Goal: Task Accomplishment & Management: Manage account settings

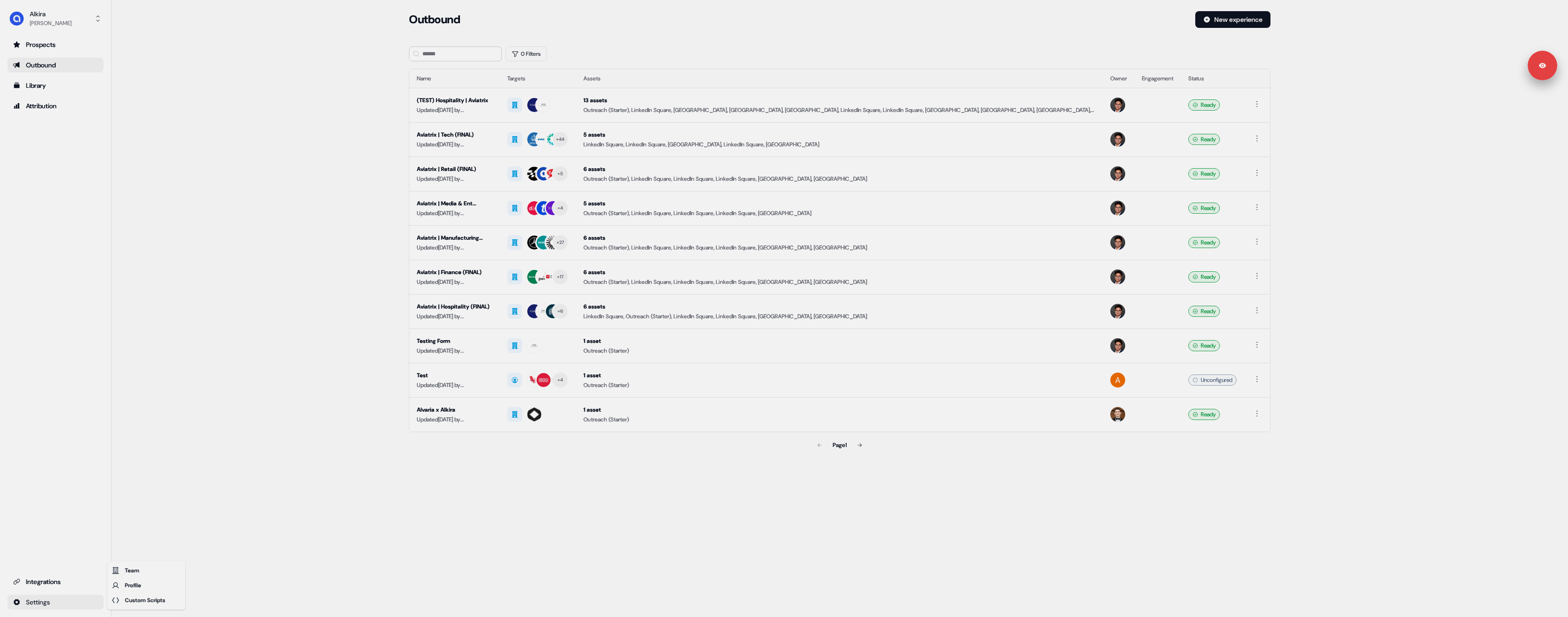
click at [80, 598] on html "Signed in as [PERSON_NAME] Sign out For the best experience switch devices to a…" at bounding box center [784, 308] width 1568 height 617
click at [135, 601] on div "Custom Scripts" at bounding box center [146, 600] width 75 height 15
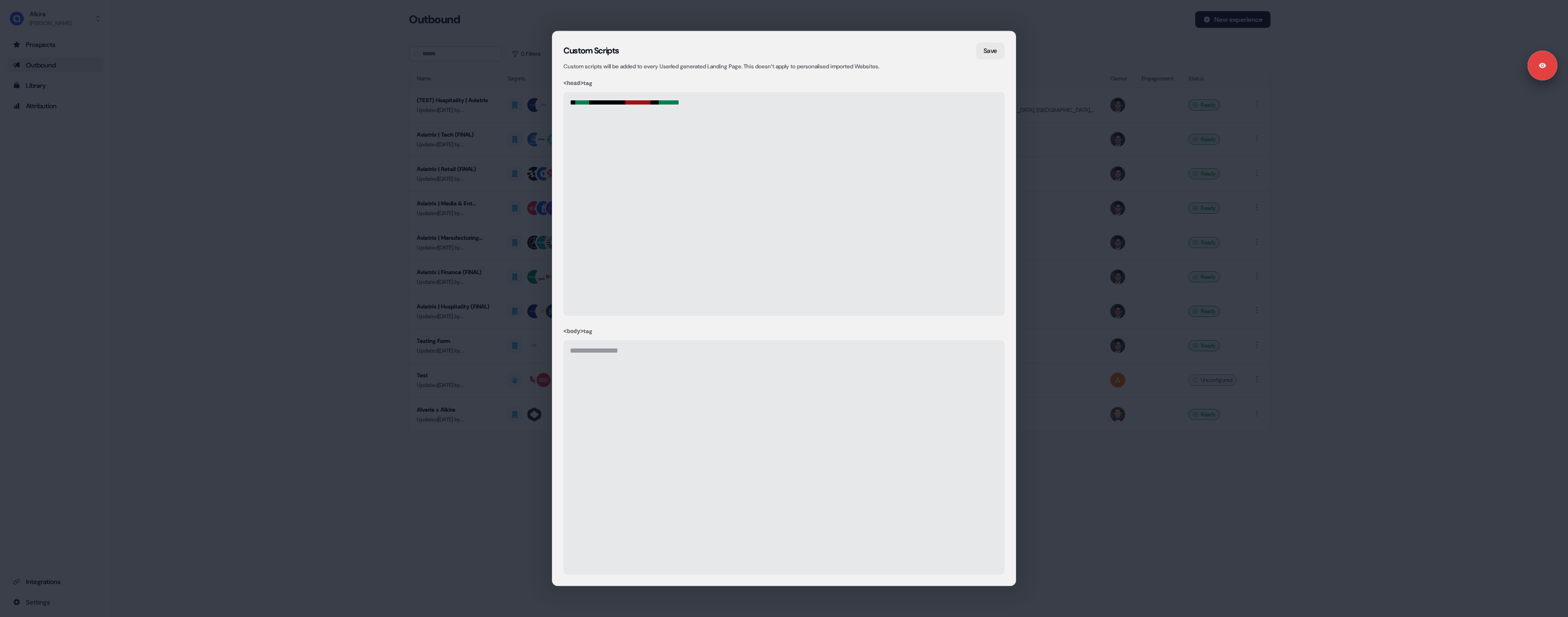
click at [163, 495] on div "**********" at bounding box center [784, 308] width 1568 height 617
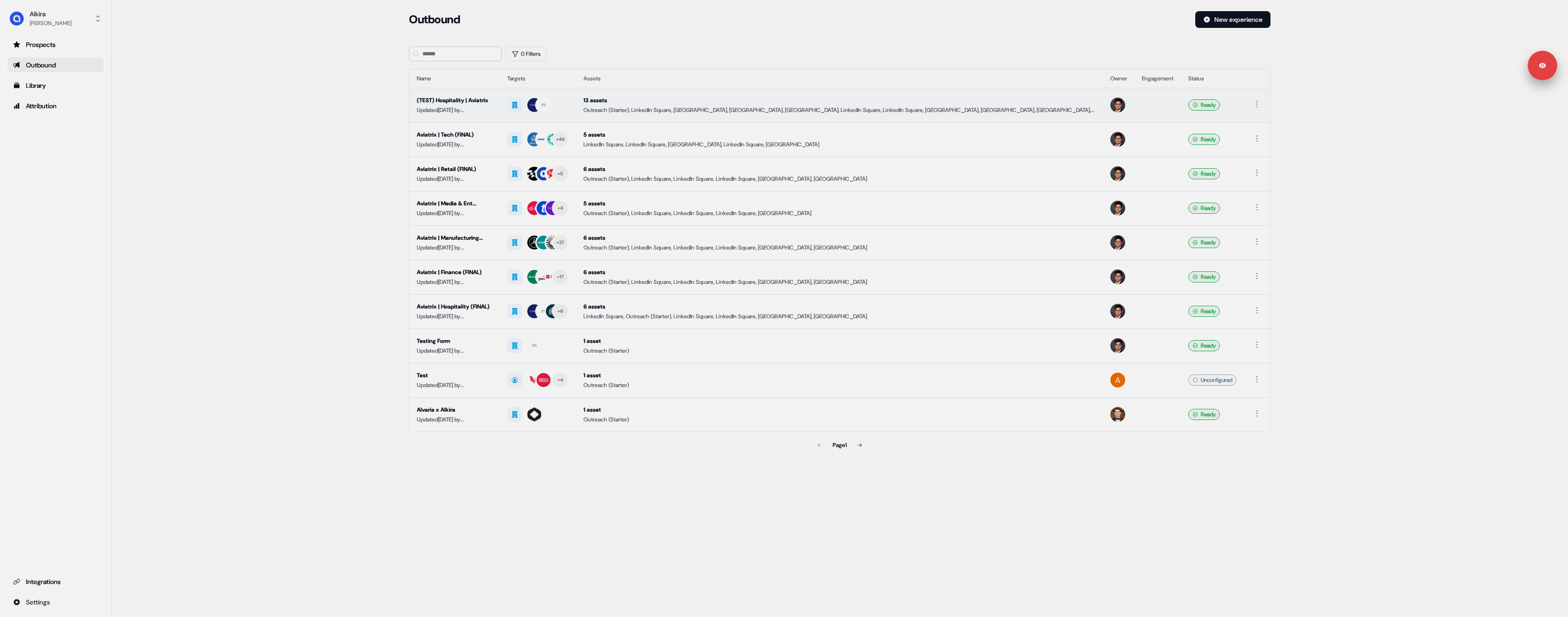
click at [857, 99] on div "13 assets" at bounding box center [838, 100] width 512 height 10
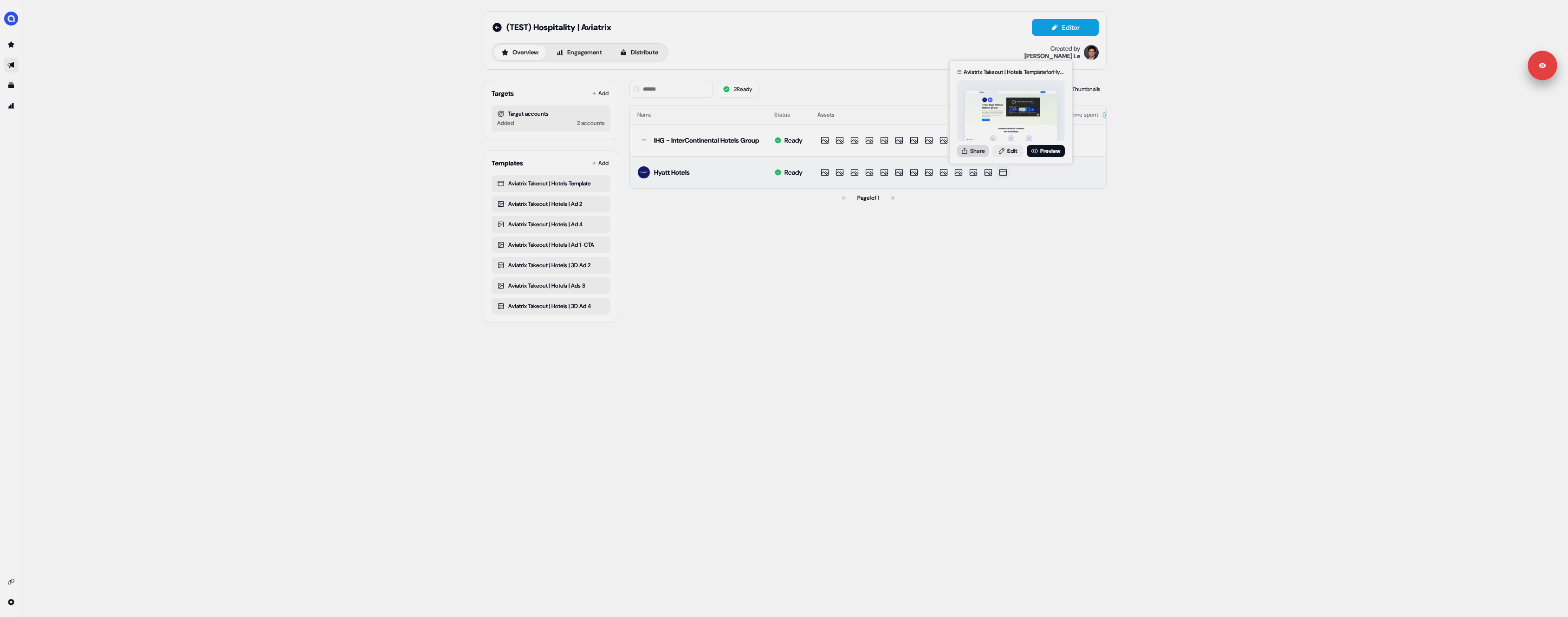
click at [980, 152] on button "Share" at bounding box center [972, 150] width 32 height 12
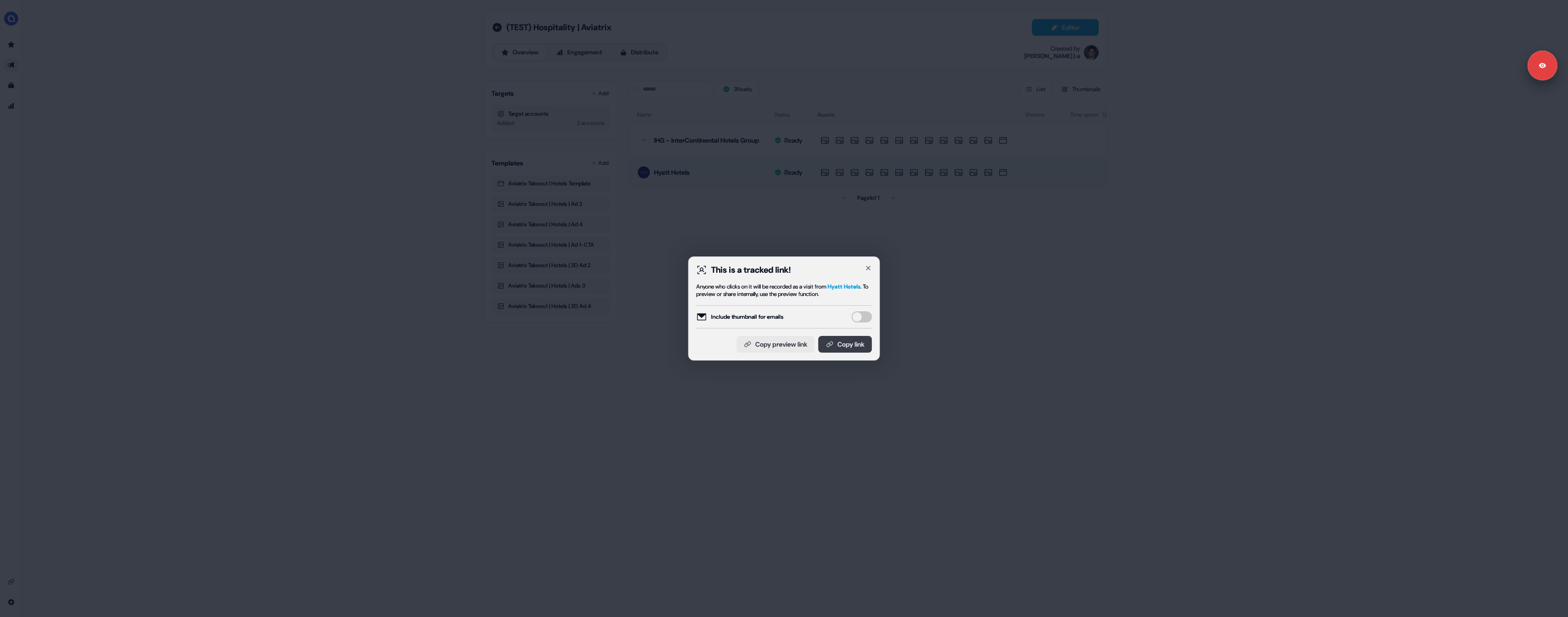
click at [860, 344] on button "Copy link" at bounding box center [845, 343] width 54 height 16
click at [286, 363] on div "This is a tracked link! Anyone who clicks on it will be recorded as a visit fro…" at bounding box center [784, 308] width 1568 height 617
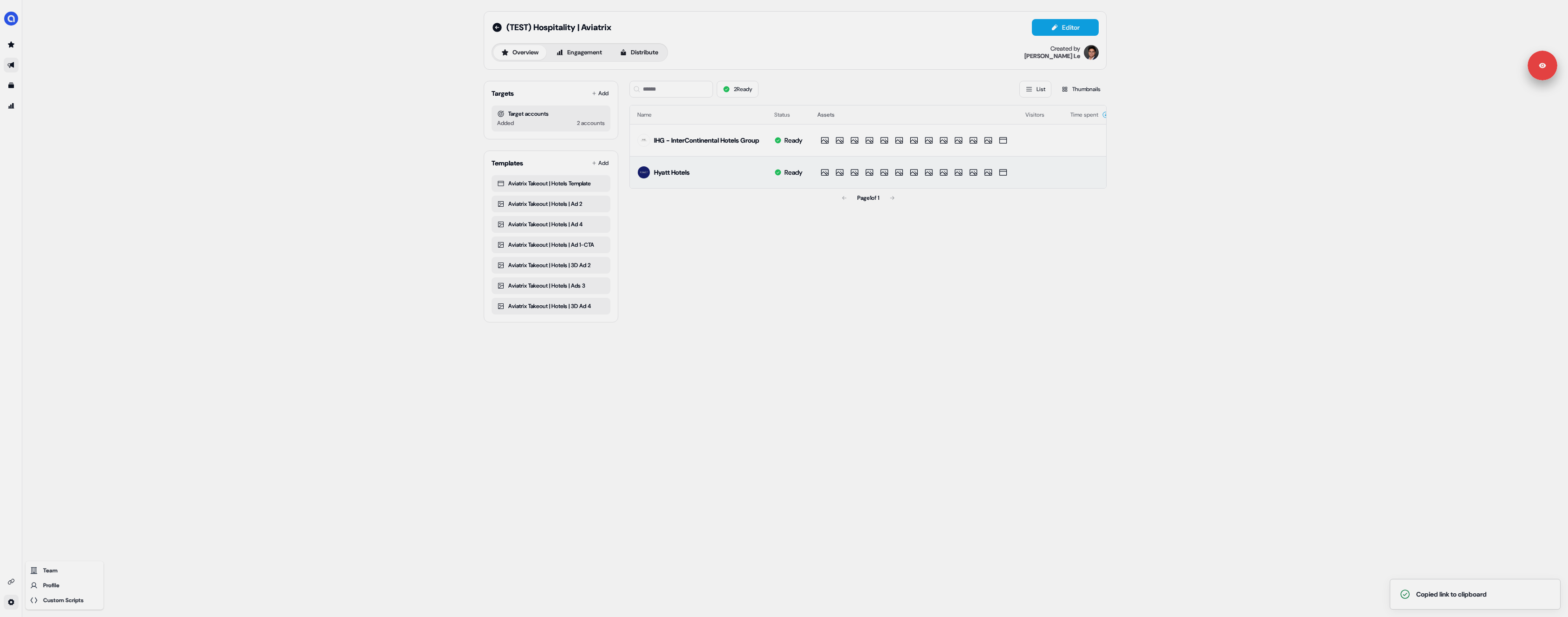
click at [12, 603] on html "Signed in as [PERSON_NAME] Sign out Copied link to clipboard For the best exper…" at bounding box center [784, 308] width 1568 height 617
click at [63, 603] on div "Custom Scripts" at bounding box center [65, 600] width 75 height 15
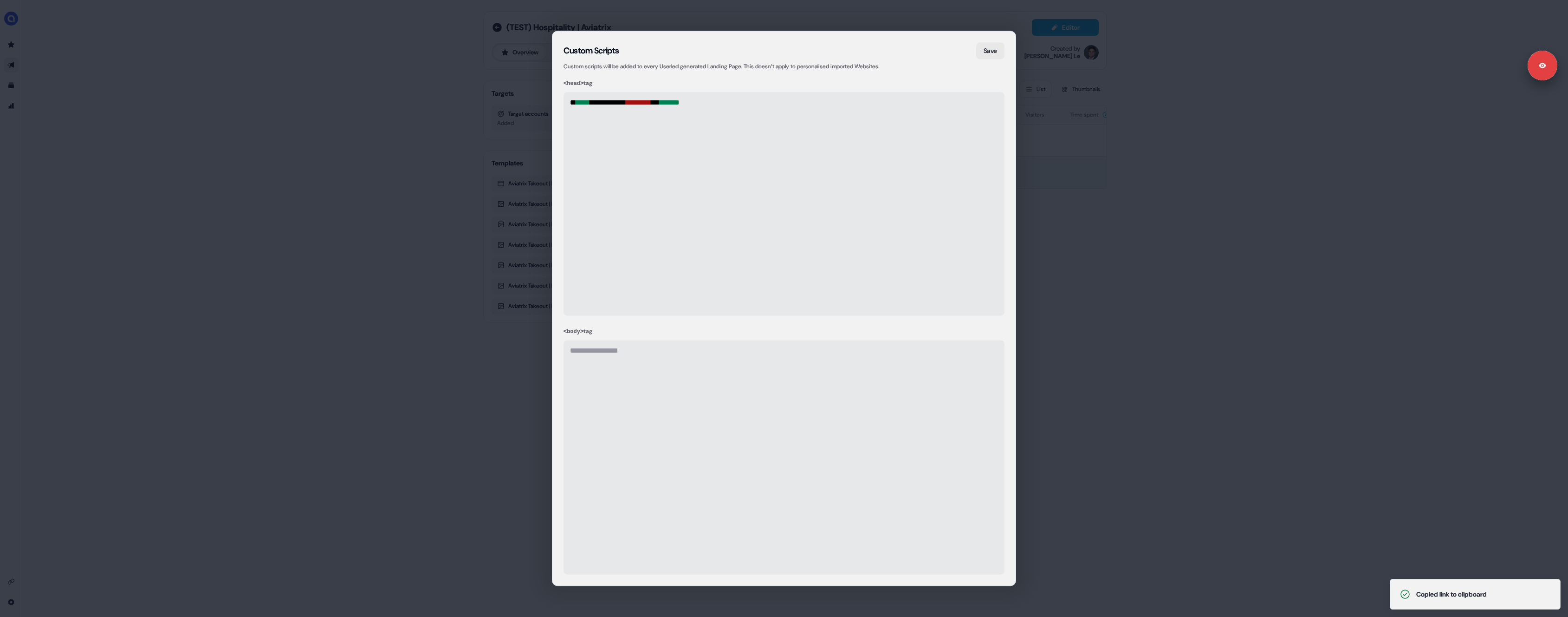
click at [708, 172] on div "**********" at bounding box center [783, 203] width 441 height 223
click at [989, 51] on button "Save" at bounding box center [991, 50] width 29 height 16
click at [362, 223] on div "**********" at bounding box center [784, 308] width 1568 height 617
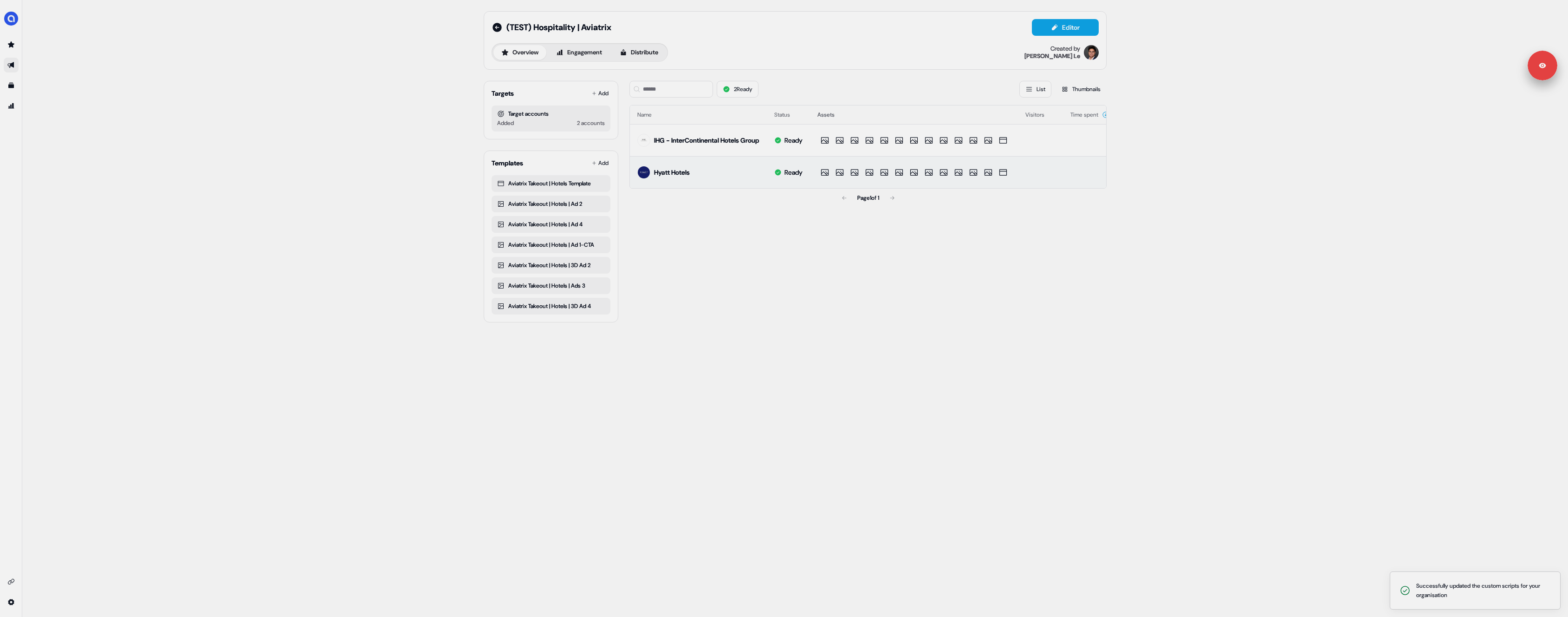
drag, startPoint x: 1432, startPoint y: 600, endPoint x: 1567, endPoint y: 586, distance: 135.7
click at [1524, 593] on li "Successfully updated the custom scripts for your organisation" at bounding box center [1474, 590] width 171 height 38
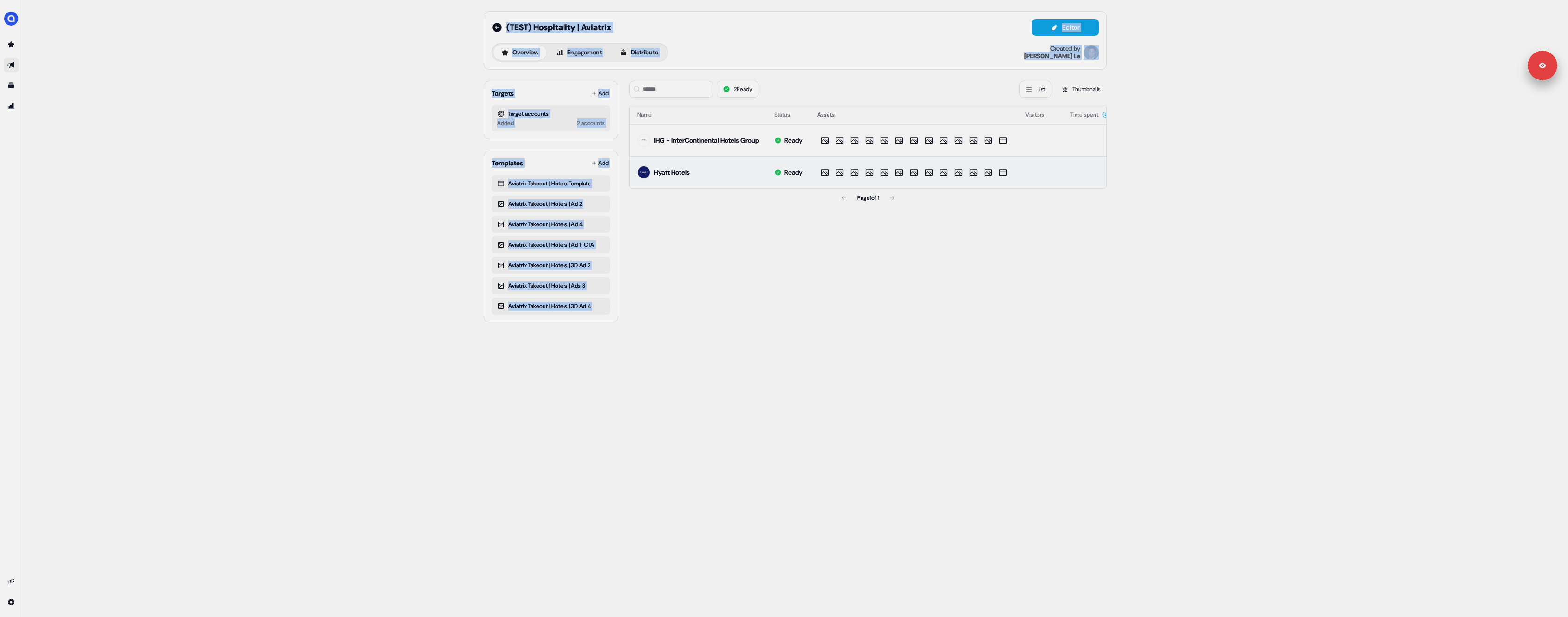
click at [21, 596] on div "(TEST) Hospitality | Aviatrix Editor Overview Engagement Distribute Created by …" at bounding box center [784, 308] width 1568 height 617
click at [14, 600] on html "Signed in as [PERSON_NAME] Sign out For the best experience switch devices to a…" at bounding box center [784, 308] width 1568 height 617
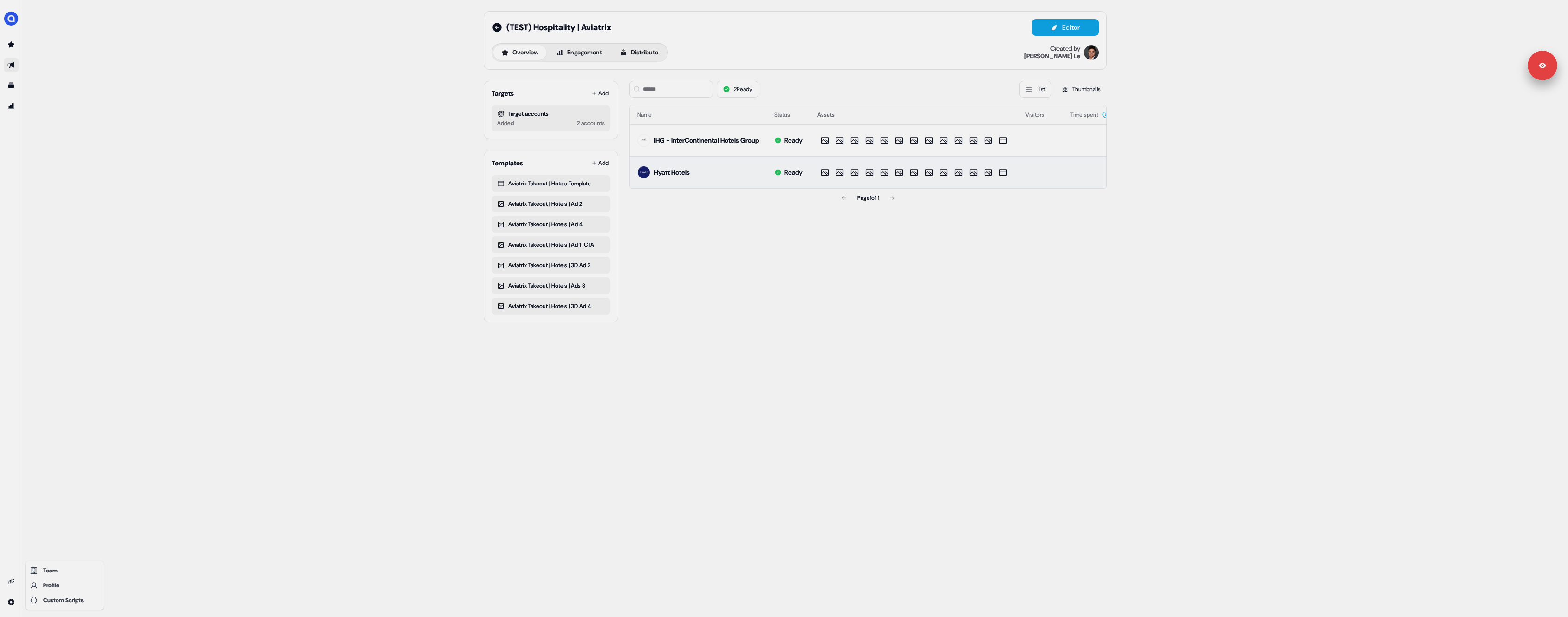
click at [19, 57] on html "Signed in as [PERSON_NAME] Sign out For the best experience switch devices to a…" at bounding box center [784, 308] width 1568 height 617
click at [12, 45] on icon "Go to prospects" at bounding box center [11, 44] width 7 height 6
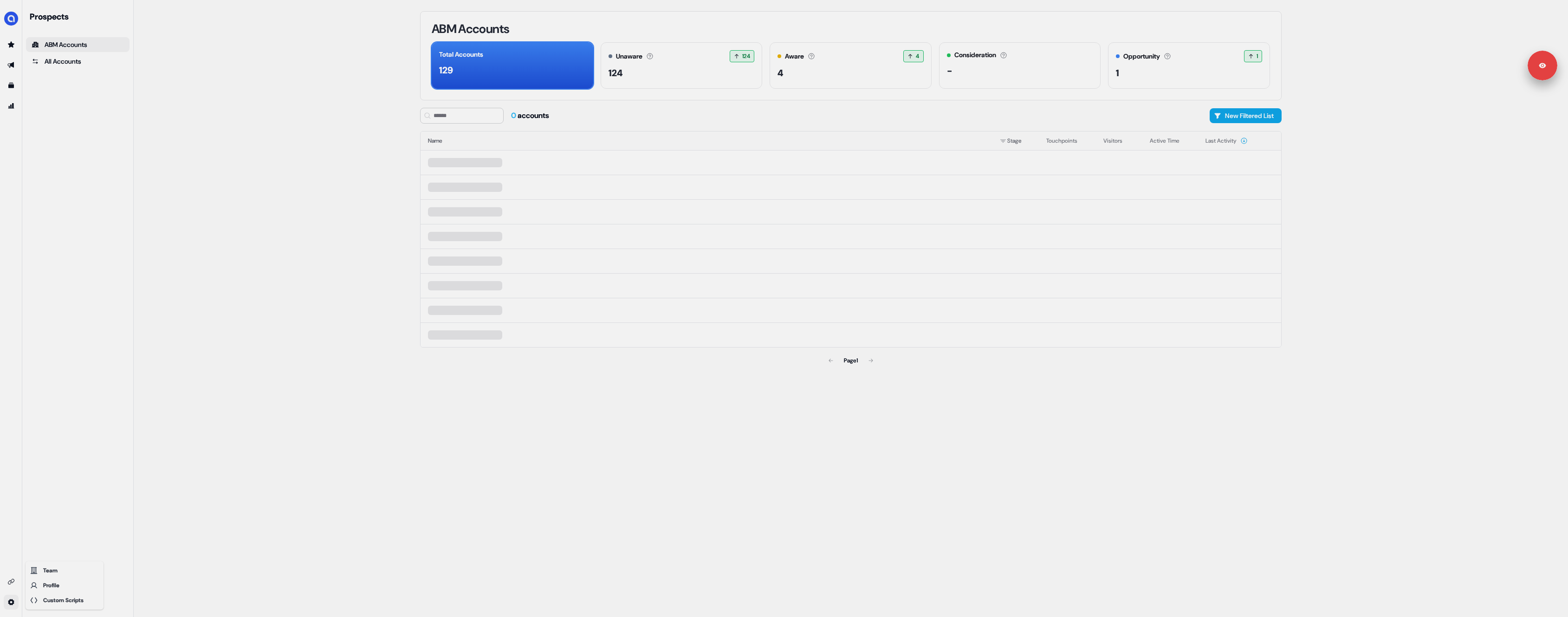
click at [10, 599] on html "Signed in as [PERSON_NAME] Sign out For the best experience switch devices to a…" at bounding box center [784, 308] width 1568 height 617
click at [67, 599] on div "Custom Scripts" at bounding box center [65, 600] width 75 height 15
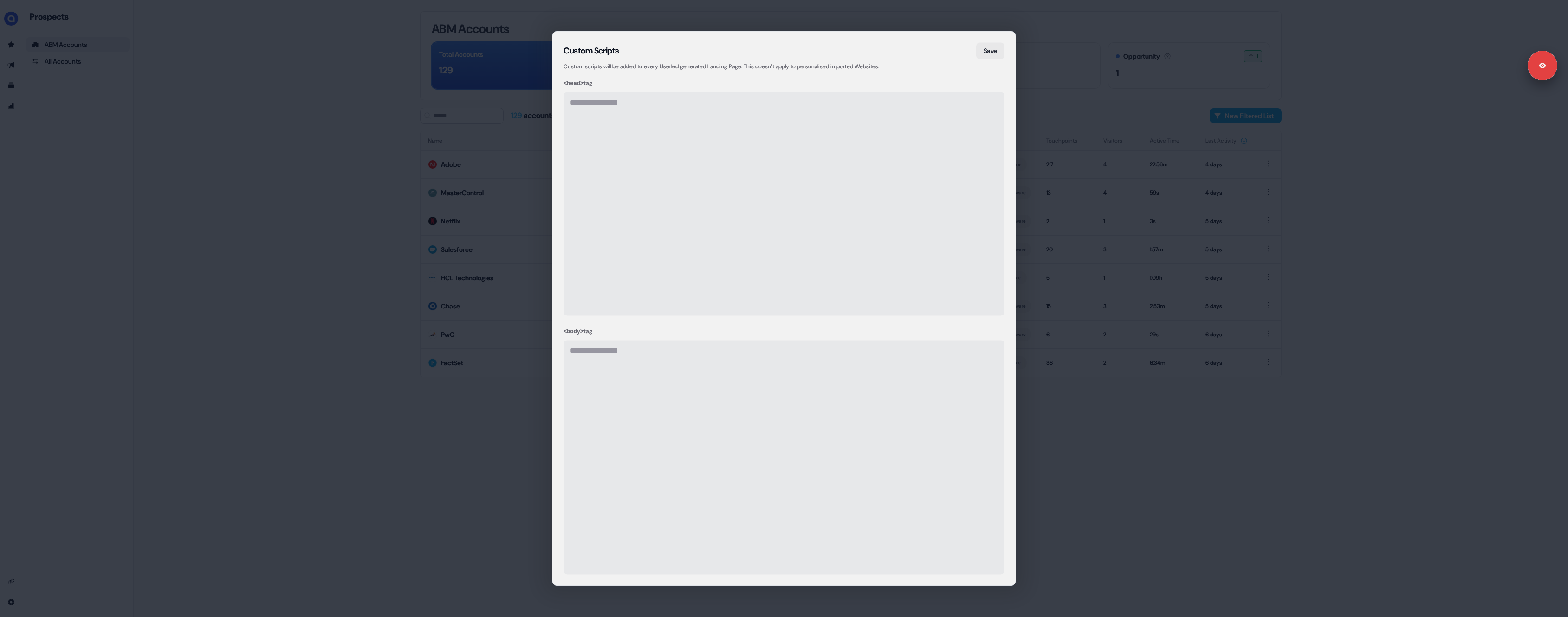
click at [371, 330] on div "**********" at bounding box center [784, 308] width 1568 height 617
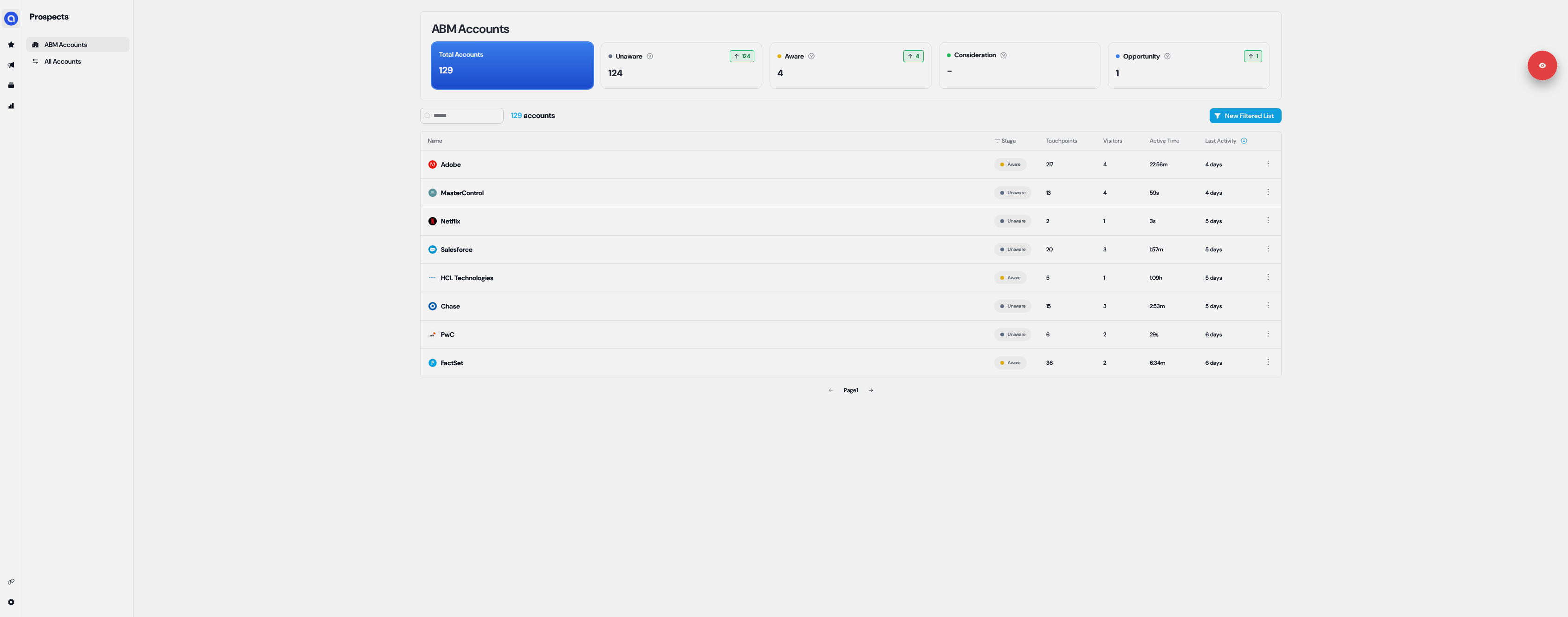
click at [11, 24] on img "side nav menu" at bounding box center [11, 19] width 15 height 15
click at [34, 76] on div "Logout" at bounding box center [48, 77] width 88 height 16
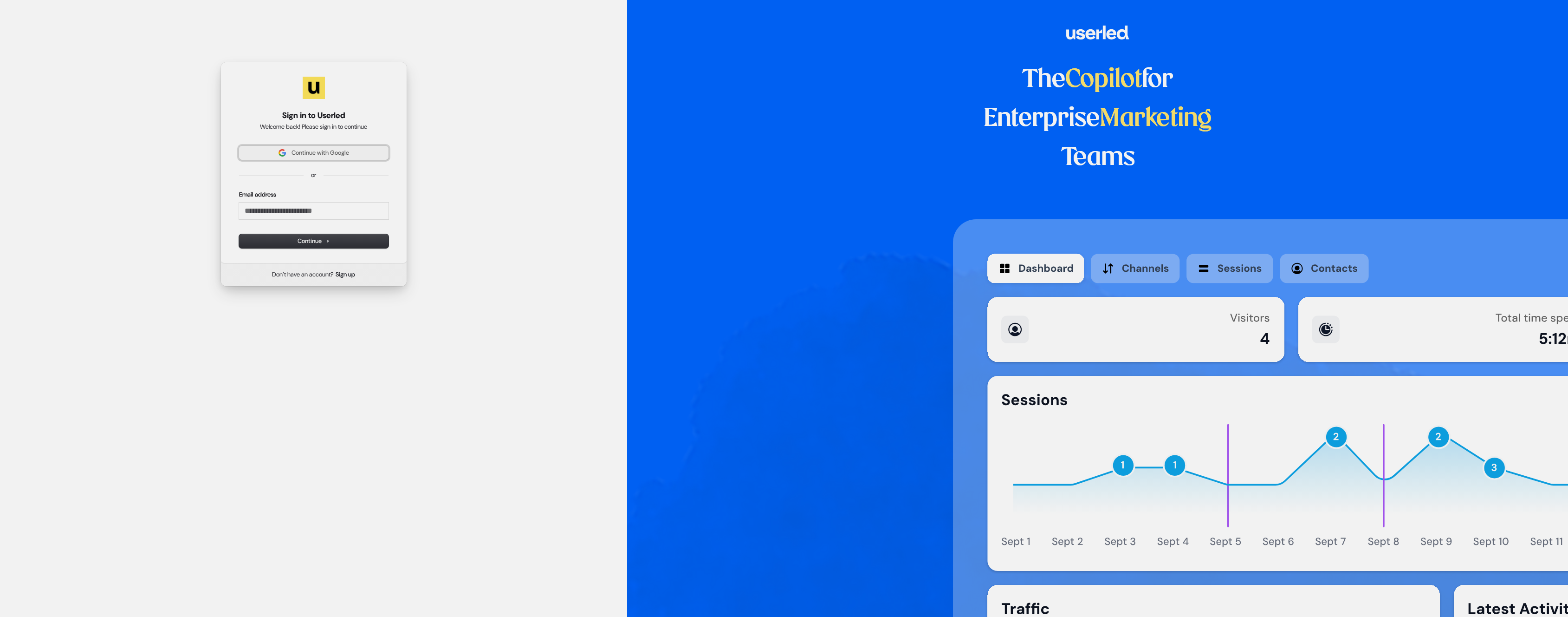
click at [362, 150] on span "Continue with Google" at bounding box center [314, 152] width 139 height 9
